Goal: Information Seeking & Learning: Check status

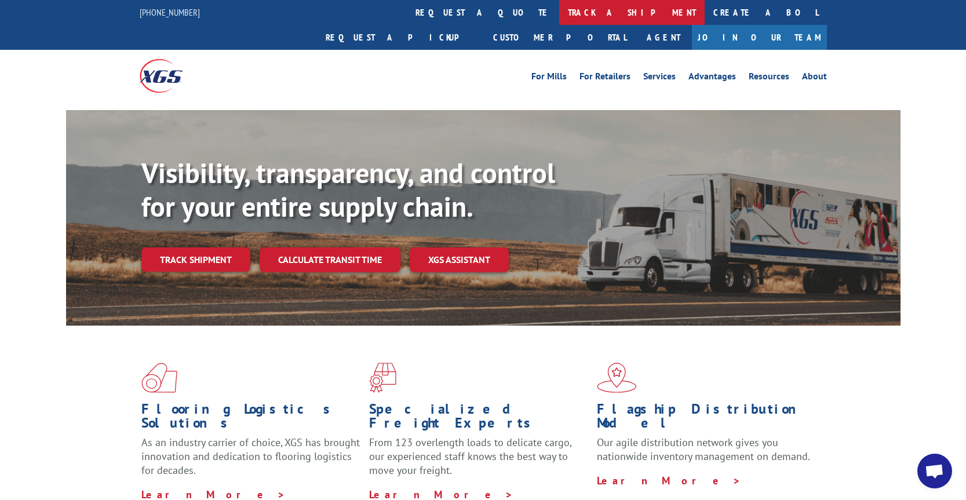
click at [559, 16] on link "track a shipment" at bounding box center [631, 12] width 145 height 25
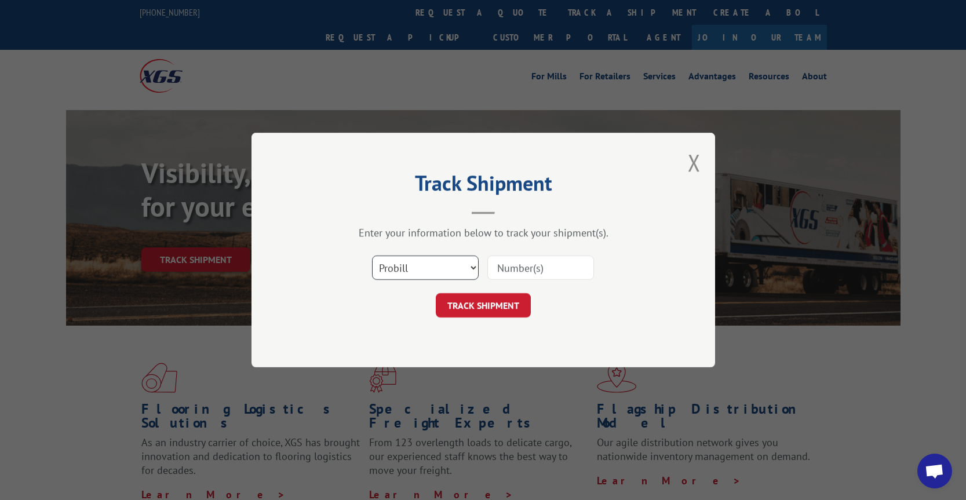
click at [454, 267] on select "Select category... Probill BOL PO" at bounding box center [425, 268] width 107 height 24
select select "bol"
click at [372, 256] on select "Select category... Probill BOL PO" at bounding box center [425, 268] width 107 height 24
click at [536, 265] on input at bounding box center [540, 268] width 107 height 24
type input "362510"
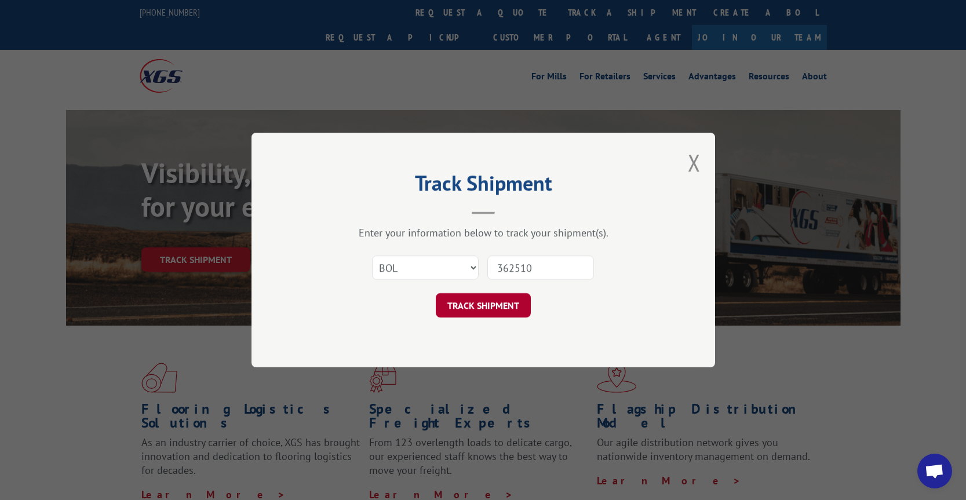
click at [499, 307] on button "TRACK SHIPMENT" at bounding box center [483, 305] width 95 height 24
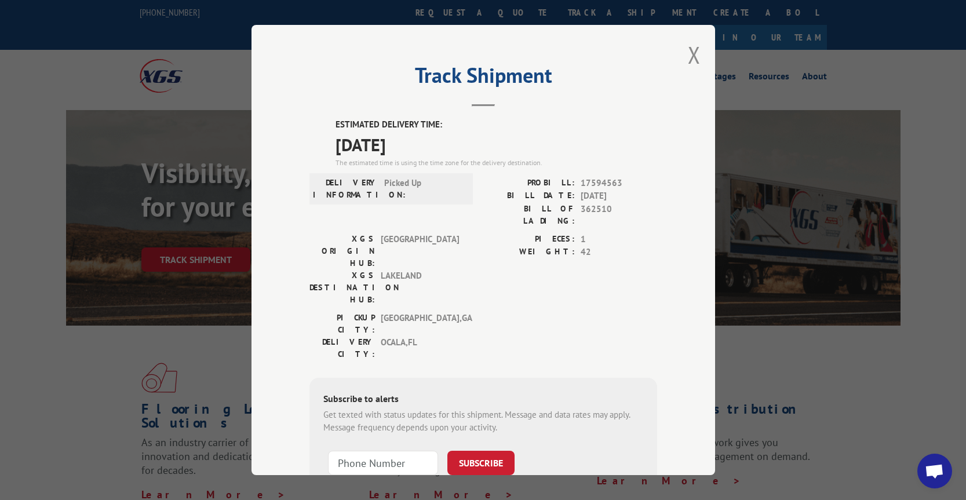
scroll to position [71, 0]
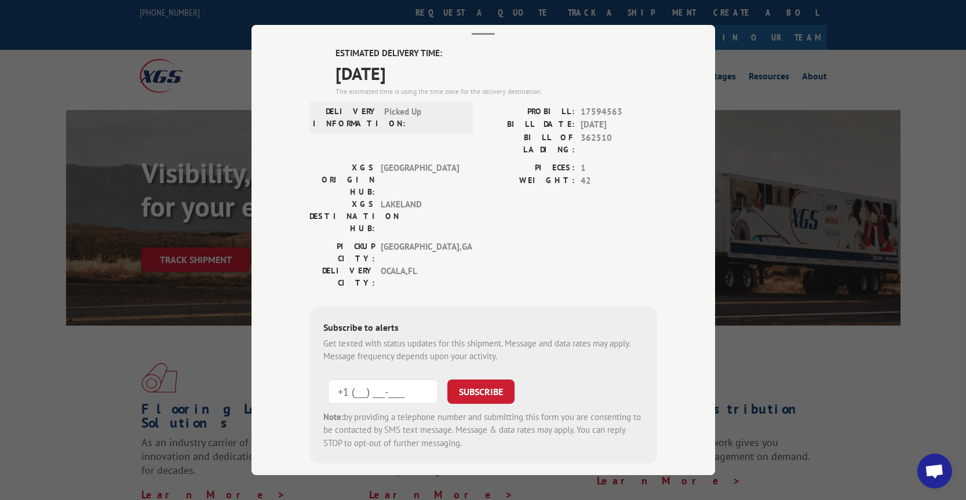
click at [356, 380] on input "+1 (___) ___-____" at bounding box center [383, 392] width 110 height 24
type input "[PHONE_NUMBER]"
click at [472, 380] on button "SUBSCRIBE" at bounding box center [480, 392] width 67 height 24
